Goal: Navigation & Orientation: Find specific page/section

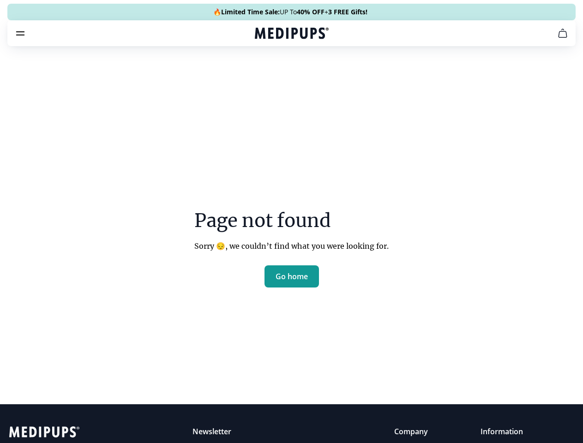
click at [291, 222] on section "Page not found Sorry 😔, we couldn’t find what you were looking for. Go home" at bounding box center [291, 227] width 583 height 355
click at [265, 74] on span "Supplements" at bounding box center [288, 78] width 46 height 9
click at [313, 73] on icon "button" at bounding box center [318, 78] width 11 height 11
click at [557, 39] on icon "cart" at bounding box center [562, 33] width 11 height 11
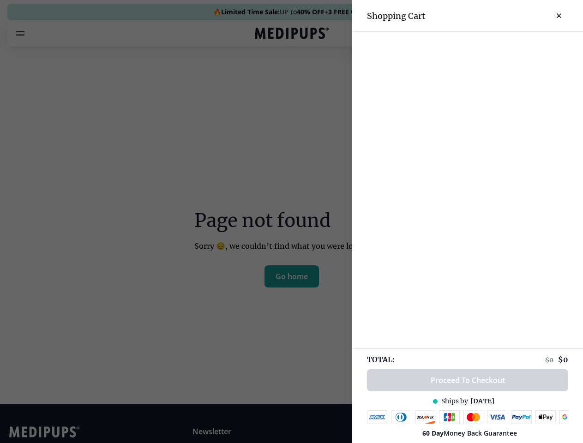
click at [449, 46] on div at bounding box center [291, 221] width 583 height 443
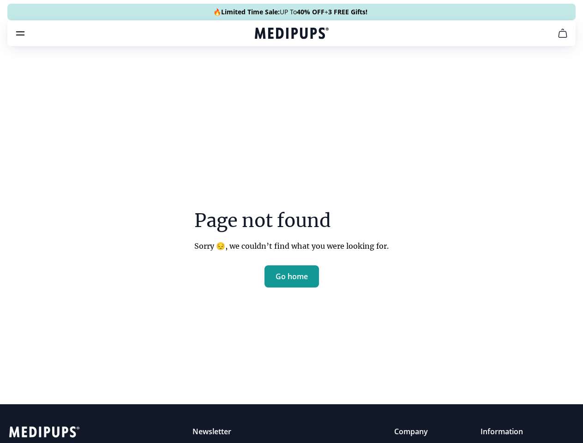
click at [0, 0] on span "Get FREE Gift" at bounding box center [0, 0] width 0 height 0
click at [0, 0] on icon "button" at bounding box center [0, 0] width 0 height 0
click at [292, 281] on span "Go home" at bounding box center [292, 276] width 32 height 9
